Goal: Task Accomplishment & Management: Use online tool/utility

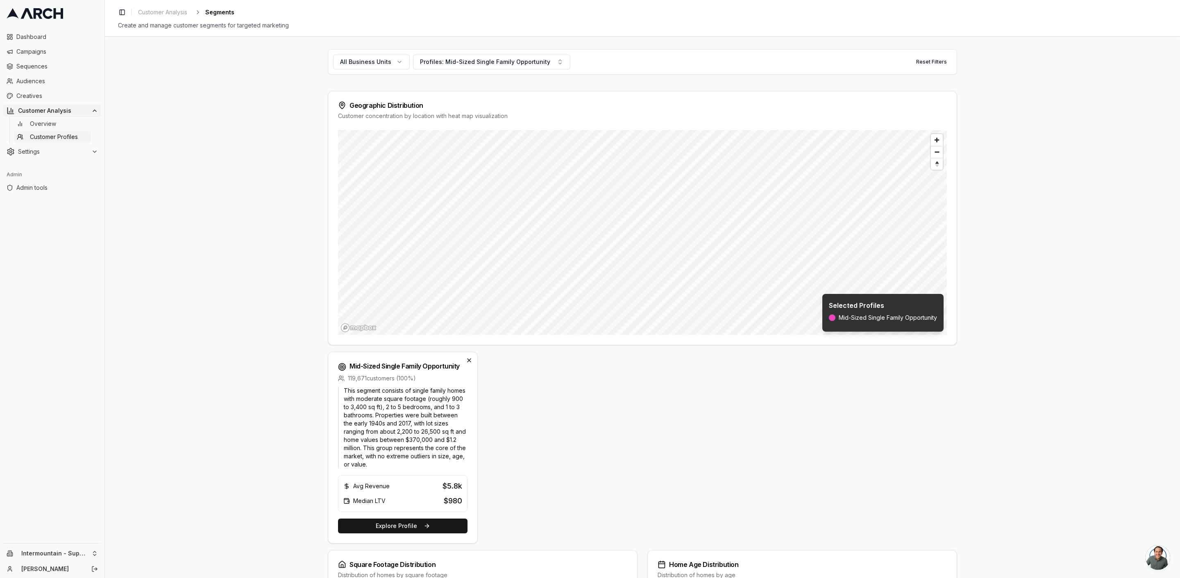
drag, startPoint x: 641, startPoint y: 433, endPoint x: 636, endPoint y: 430, distance: 5.9
click at [393, 433] on div "Mid-Sized Single Family Opportunity 119,671 customers ( 100 %) This segment con…" at bounding box center [642, 447] width 629 height 192
click at [67, 552] on html "Dashboard Campaigns Sequences Audiences Creatives Customer Analysis Overview Cu…" at bounding box center [590, 289] width 1180 height 578
click at [150, 466] on div "Arch Demo" at bounding box center [151, 469] width 91 height 13
click at [206, 380] on html "Dashboard Campaigns Sequences Audiences Creatives Customer Analysis Overview Cu…" at bounding box center [590, 289] width 1180 height 578
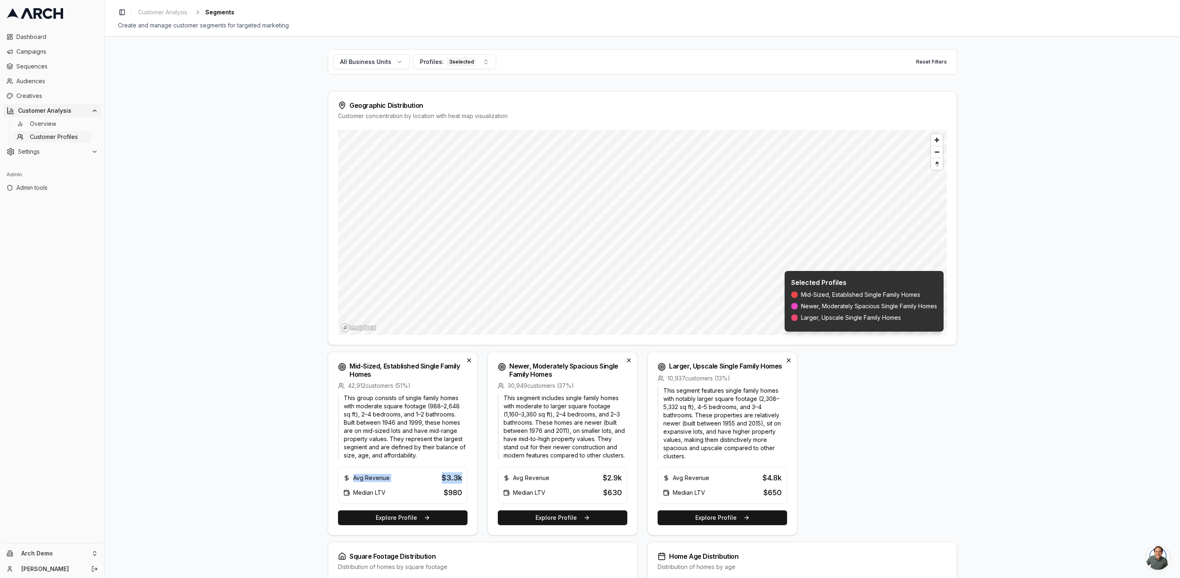
drag, startPoint x: 461, startPoint y: 478, endPoint x: 412, endPoint y: 475, distance: 49.7
click at [412, 475] on div "Avg Revenue $3.3k Median LTV $980" at bounding box center [402, 485] width 129 height 37
click at [403, 515] on button "Explore Profile" at bounding box center [402, 517] width 129 height 15
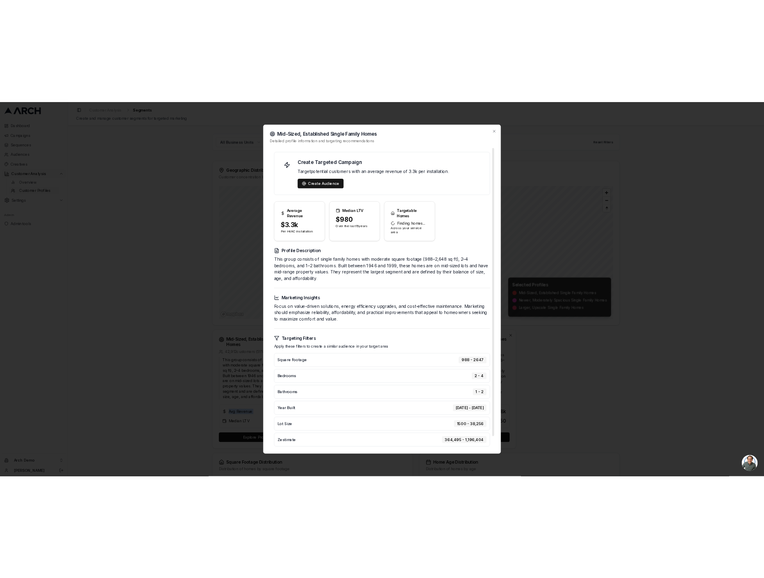
scroll to position [17, 0]
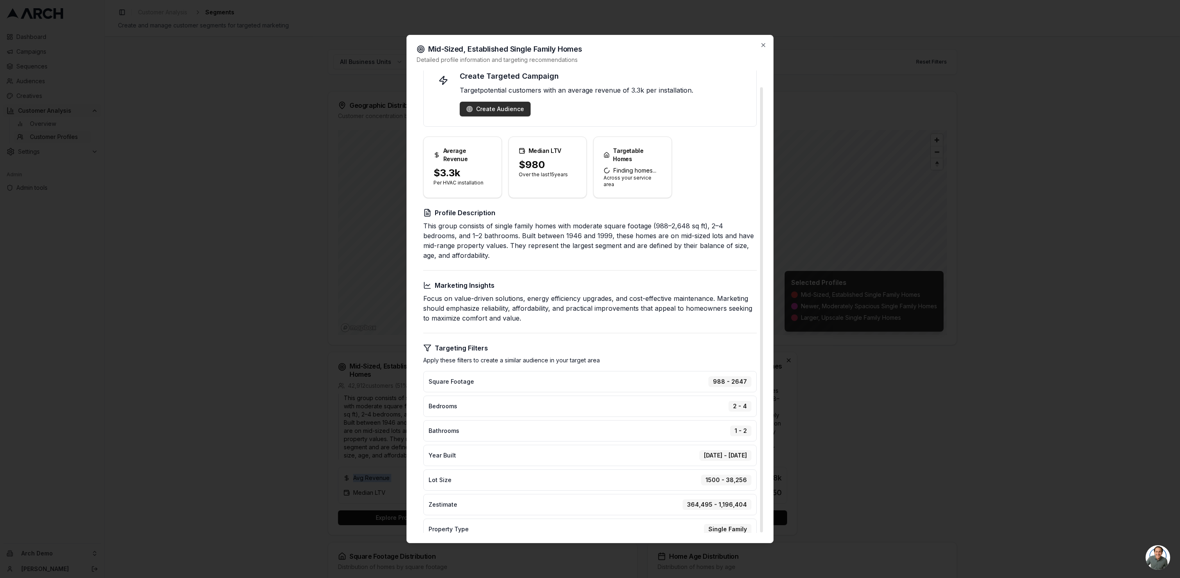
click at [497, 109] on div "Create Audience" at bounding box center [495, 109] width 58 height 8
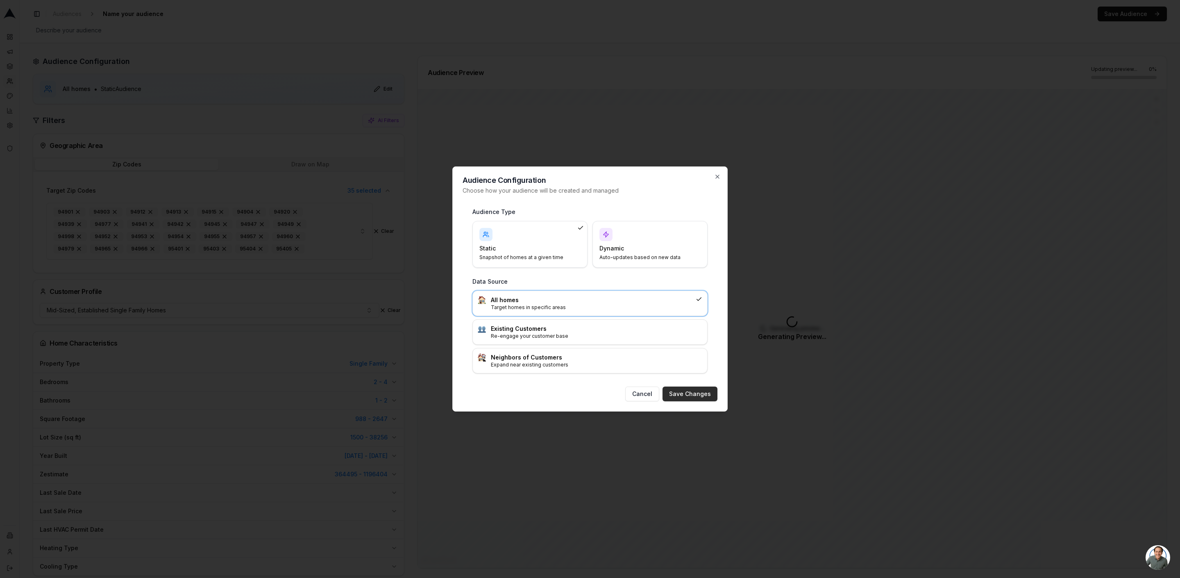
click at [693, 392] on button "Save Changes" at bounding box center [689, 393] width 55 height 15
